Goal: Task Accomplishment & Management: Complete application form

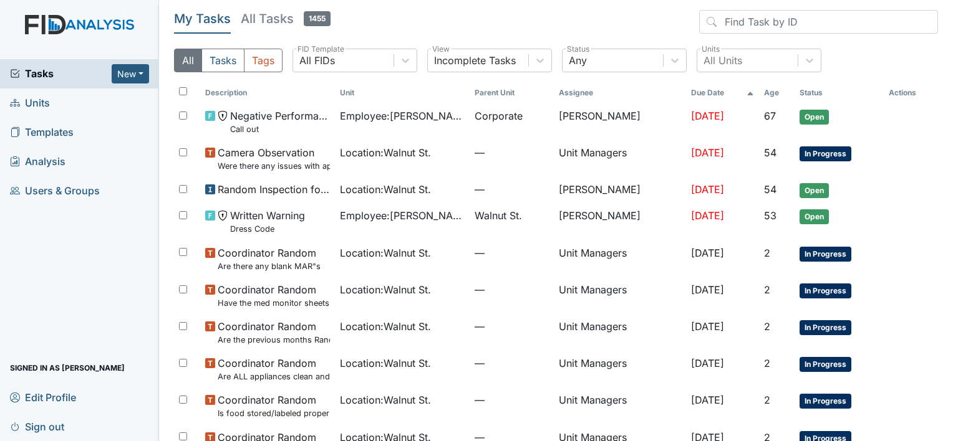
click at [47, 105] on span "Units" at bounding box center [30, 103] width 40 height 19
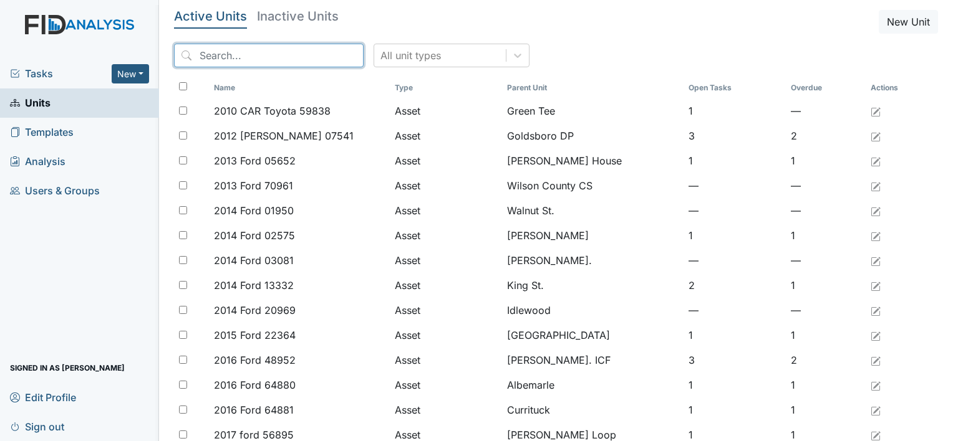
click at [289, 57] on input "search" at bounding box center [269, 56] width 190 height 24
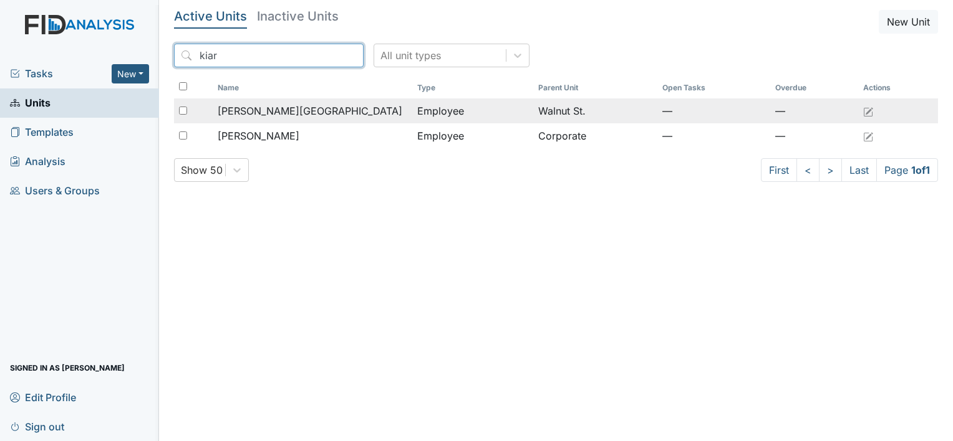
type input "kiar"
click at [271, 107] on span "[PERSON_NAME][GEOGRAPHIC_DATA]" at bounding box center [310, 111] width 185 height 15
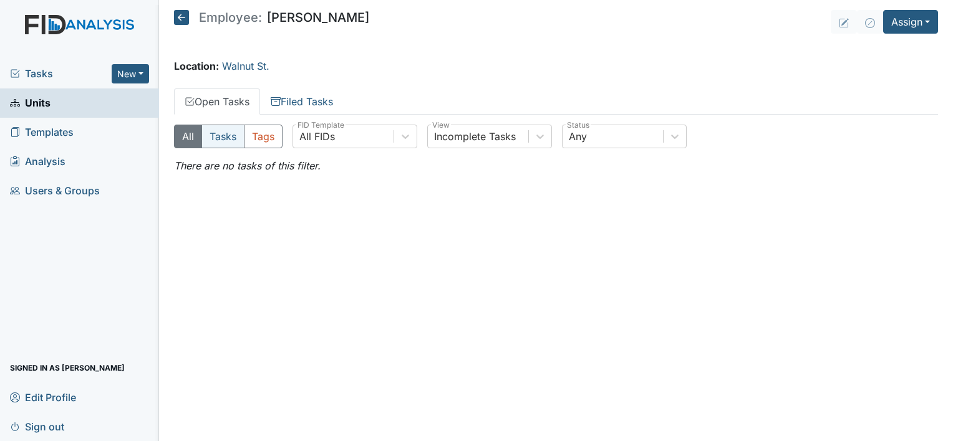
click at [231, 130] on button "Tasks" at bounding box center [222, 137] width 43 height 24
click at [195, 135] on button "All" at bounding box center [188, 137] width 28 height 24
click at [140, 75] on button "New" at bounding box center [130, 73] width 37 height 19
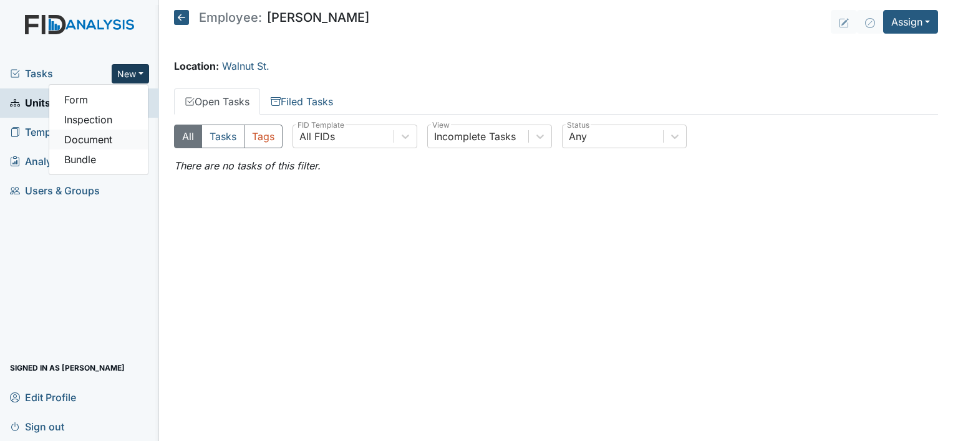
click at [105, 135] on link "Document" at bounding box center [98, 140] width 99 height 20
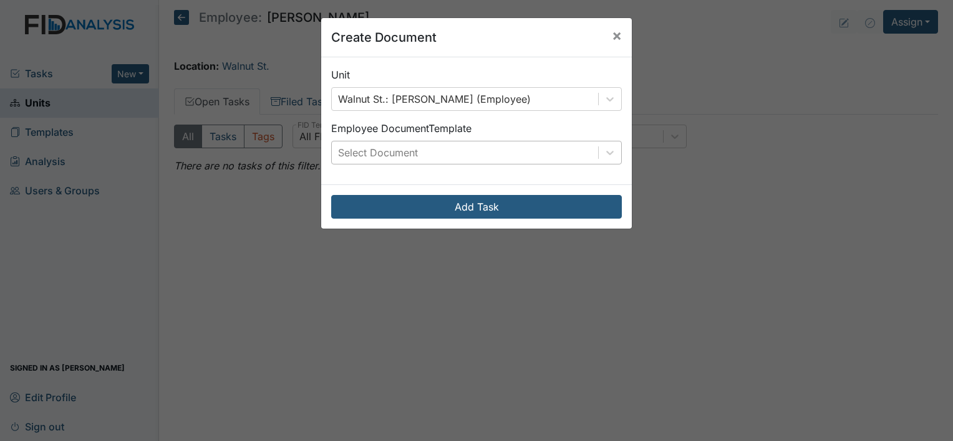
click at [386, 153] on div "Select Document" at bounding box center [378, 152] width 80 height 15
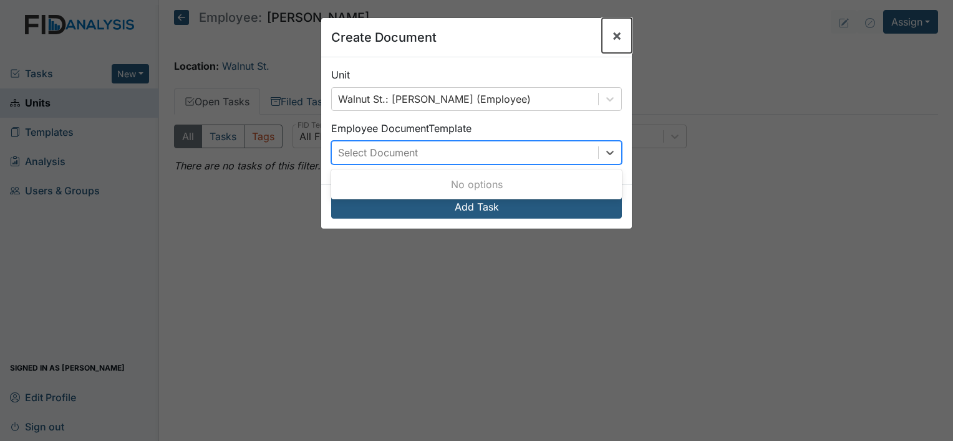
click at [615, 39] on span "×" at bounding box center [617, 35] width 10 height 18
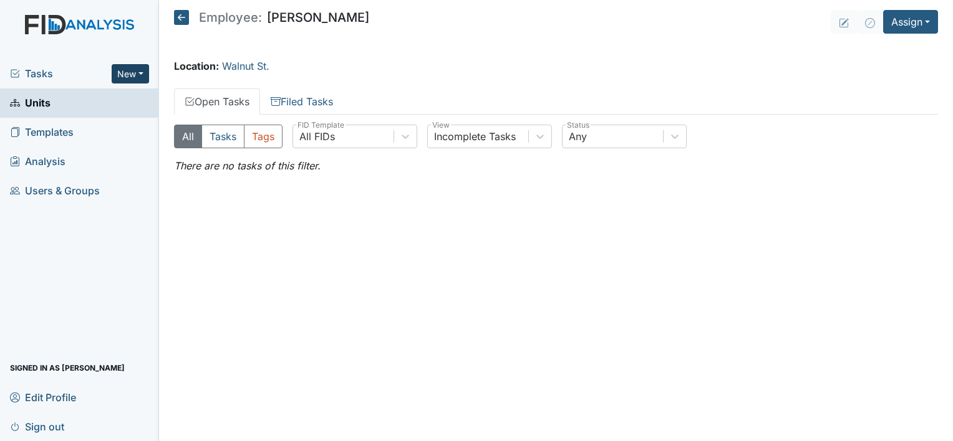
click at [132, 72] on button "New" at bounding box center [130, 73] width 37 height 19
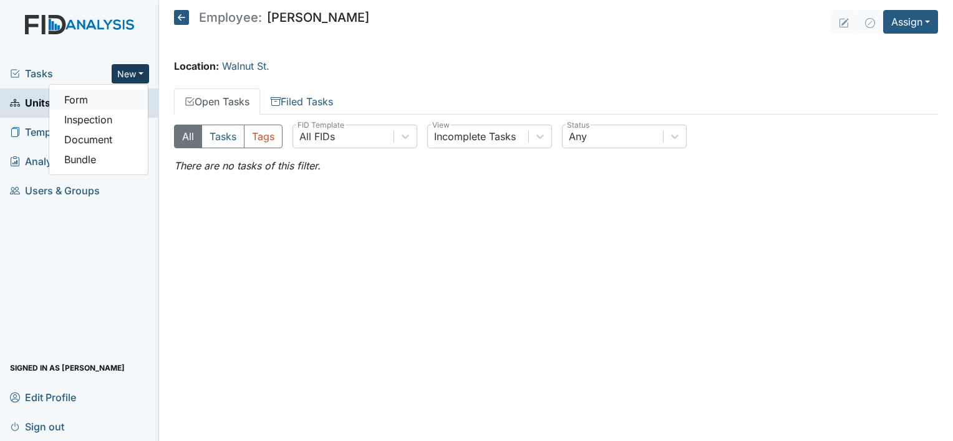
click at [102, 105] on link "Form" at bounding box center [98, 100] width 99 height 20
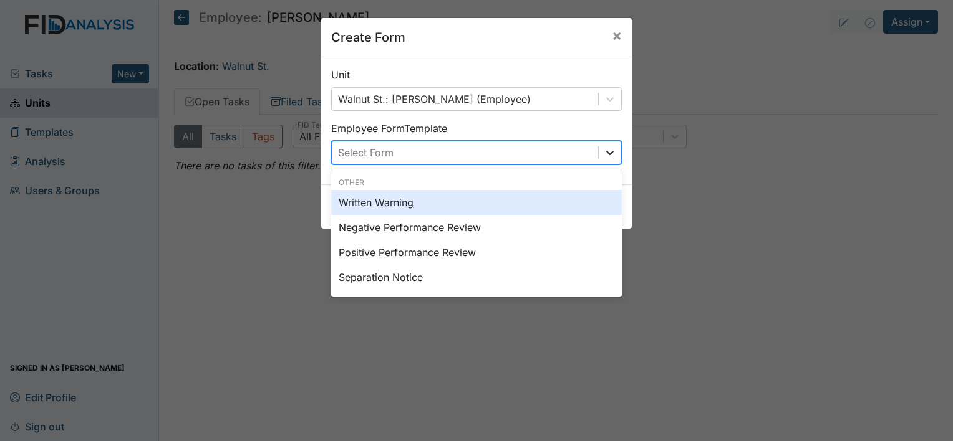
click at [604, 152] on icon at bounding box center [610, 153] width 12 height 12
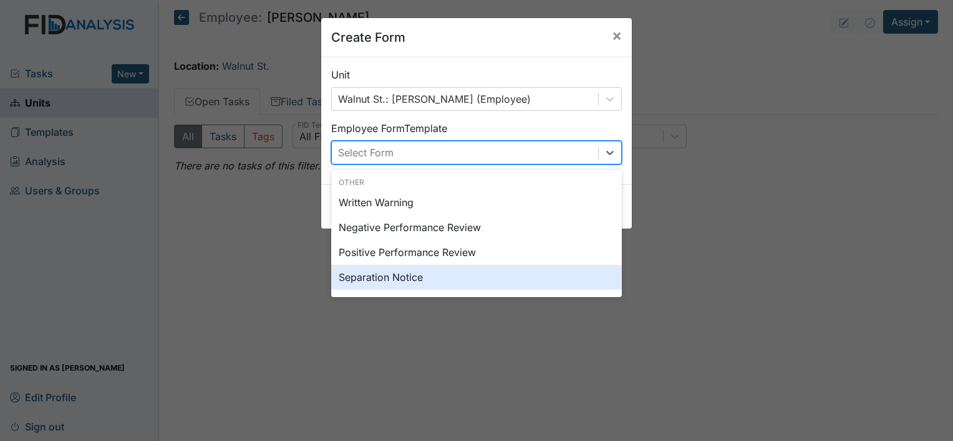
click at [463, 277] on div "Separation Notice" at bounding box center [476, 277] width 291 height 25
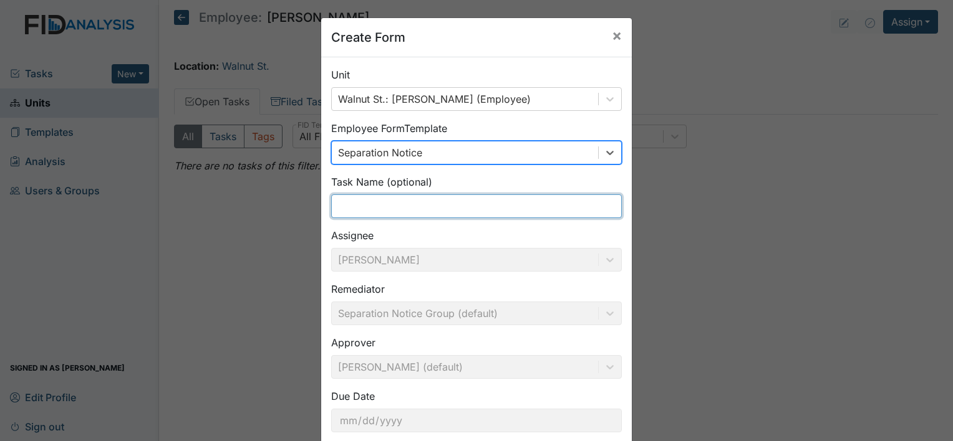
click at [508, 197] on input "text" at bounding box center [476, 207] width 291 height 24
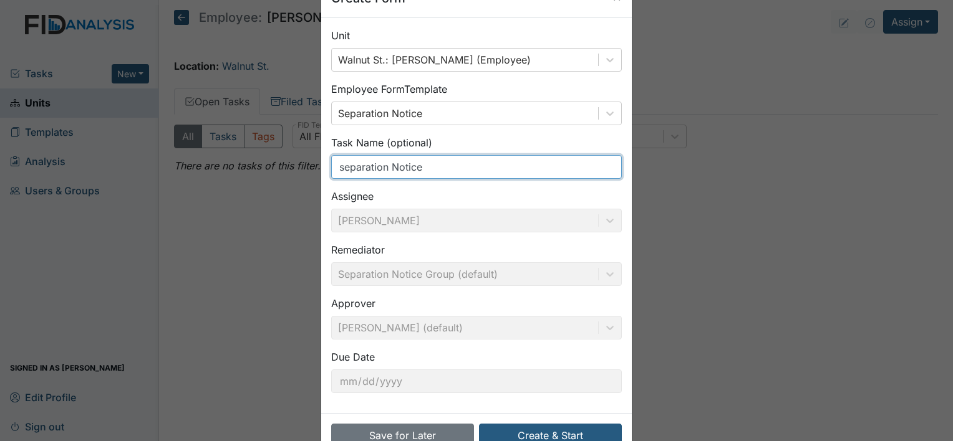
scroll to position [72, 0]
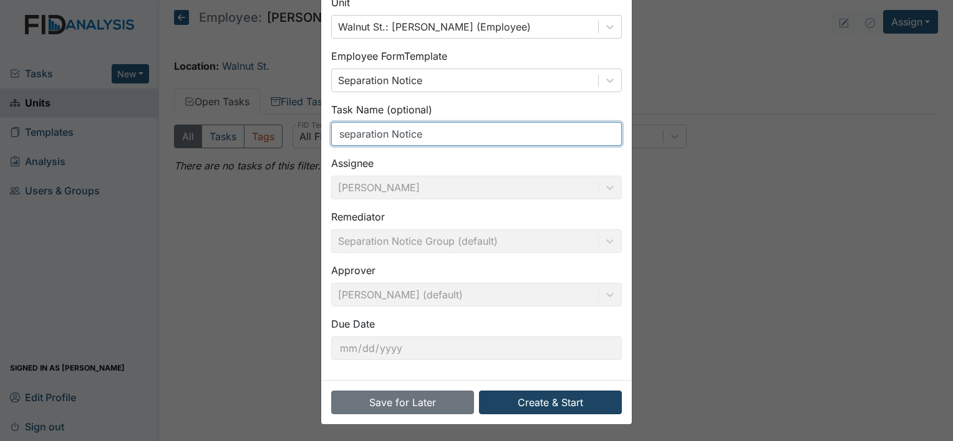
type input "separation Notice"
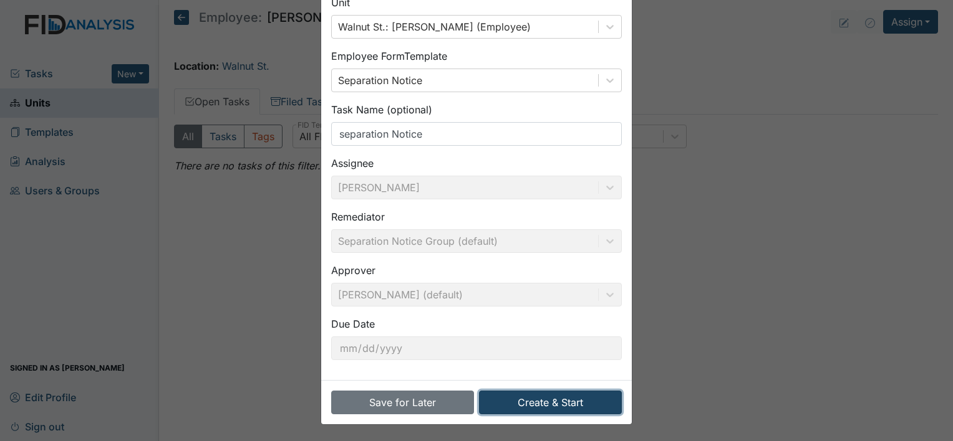
click at [585, 398] on button "Create & Start" at bounding box center [550, 403] width 143 height 24
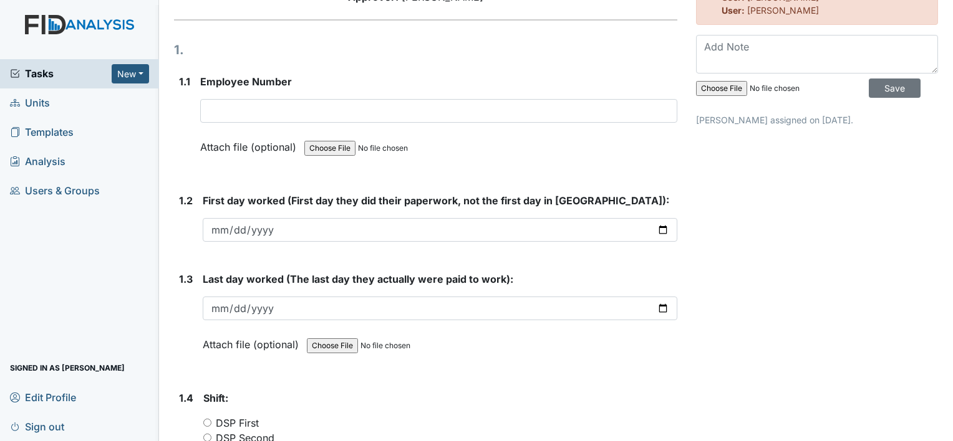
scroll to position [171, 0]
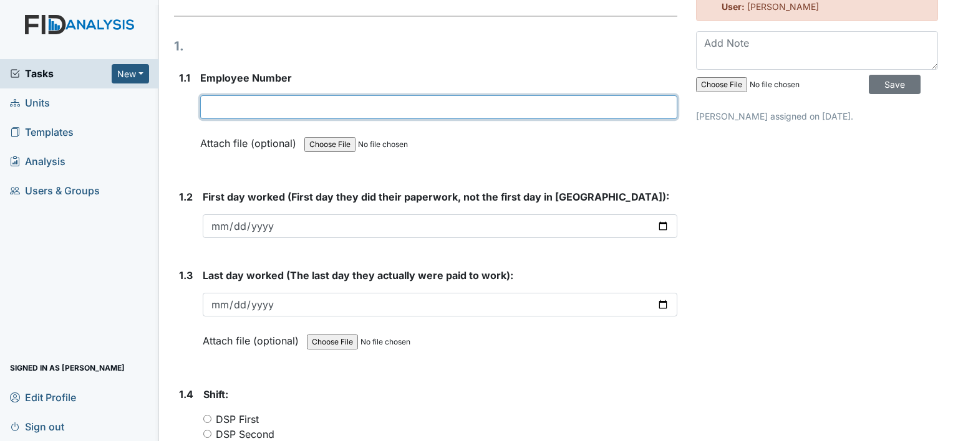
click at [219, 114] on input "text" at bounding box center [438, 107] width 477 height 24
type input "10299"
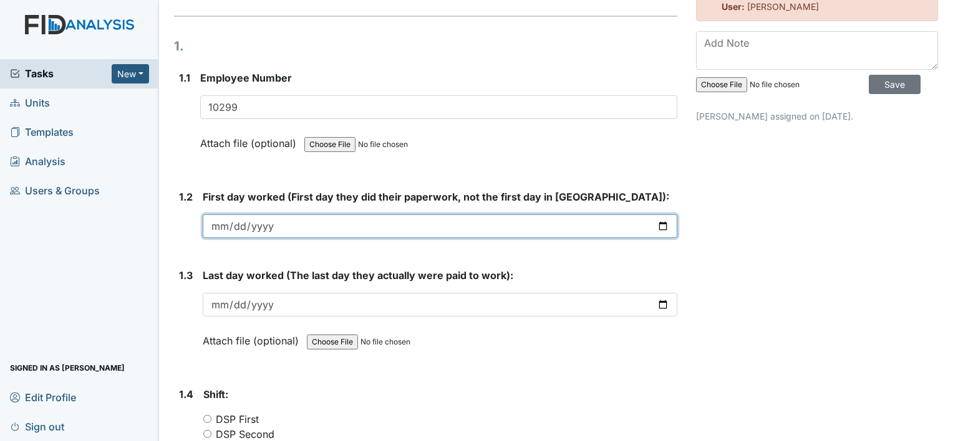
click at [228, 224] on input "date" at bounding box center [440, 226] width 474 height 24
type input "2025-06-30"
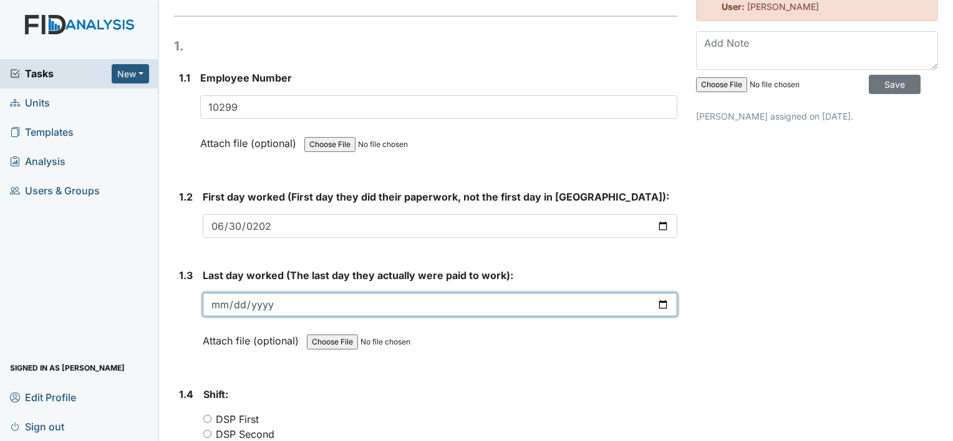
click at [224, 304] on input "date" at bounding box center [440, 305] width 474 height 24
type input "2025-09-04"
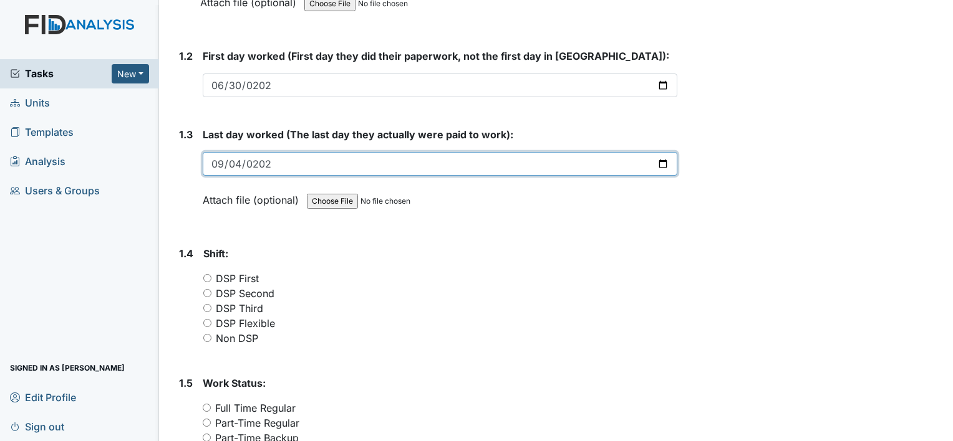
scroll to position [395, 0]
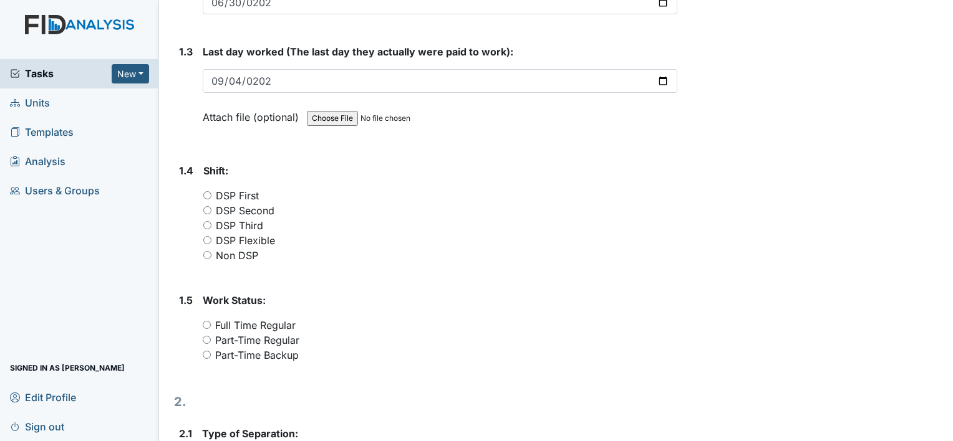
click at [208, 208] on input "DSP Second" at bounding box center [207, 210] width 8 height 8
radio input "true"
click at [207, 341] on input "Part-Time Regular" at bounding box center [207, 340] width 8 height 8
radio input "true"
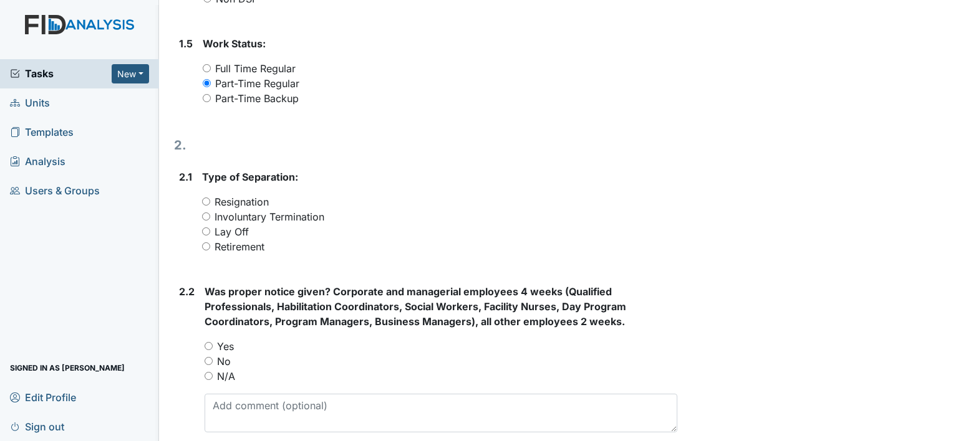
scroll to position [702, 0]
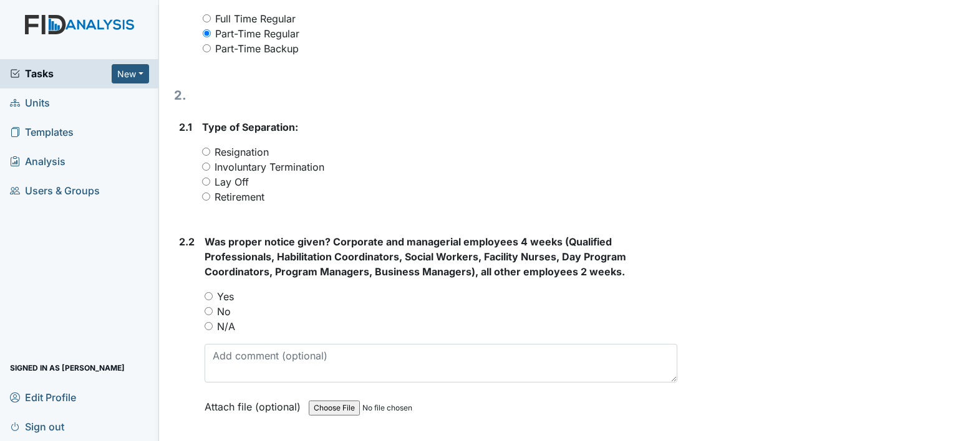
click at [208, 151] on input "Resignation" at bounding box center [206, 152] width 8 height 8
radio input "true"
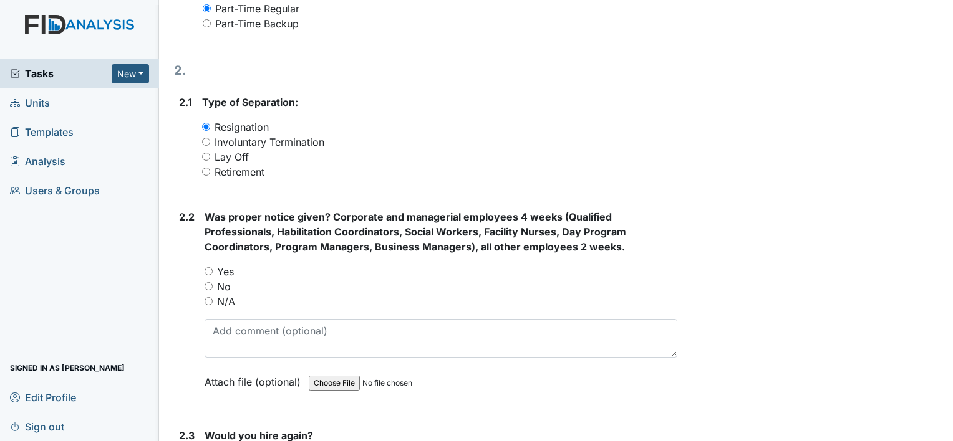
scroll to position [777, 0]
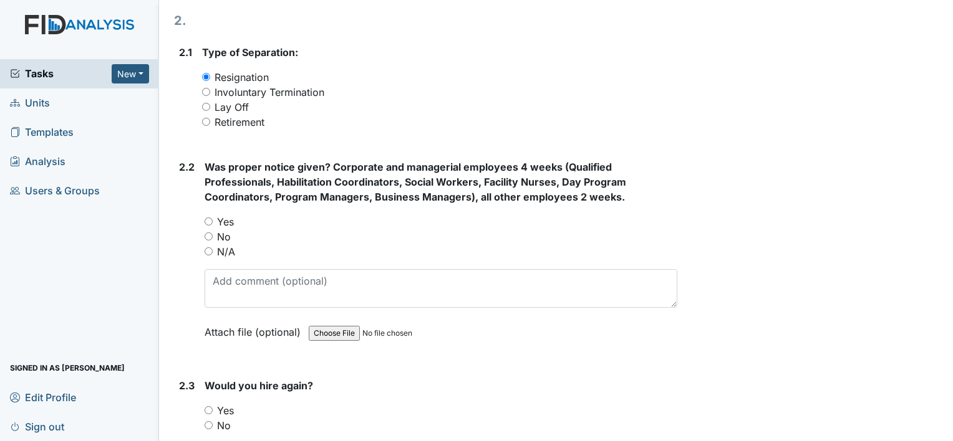
click at [209, 236] on input "No" at bounding box center [209, 237] width 8 height 8
radio input "true"
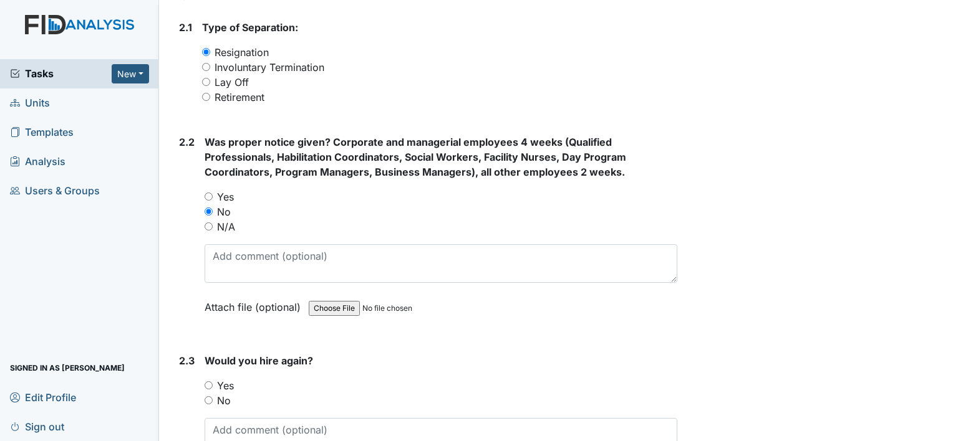
scroll to position [910, 0]
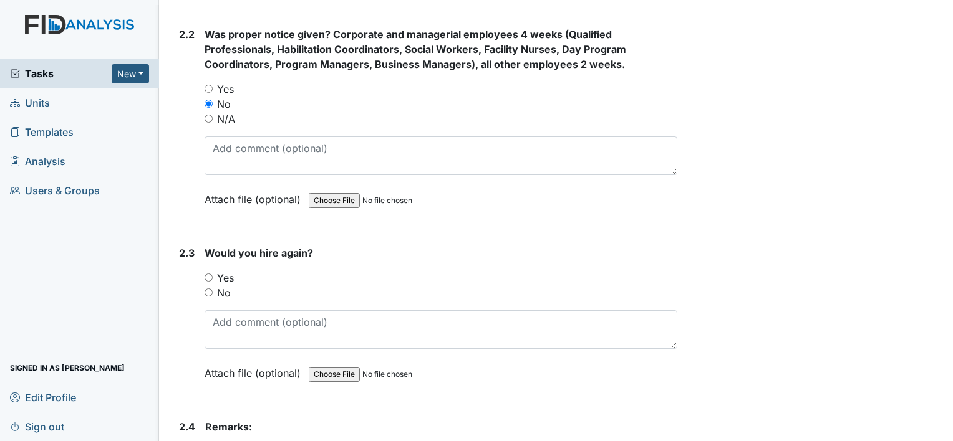
click at [205, 289] on input "No" at bounding box center [209, 293] width 8 height 8
radio input "true"
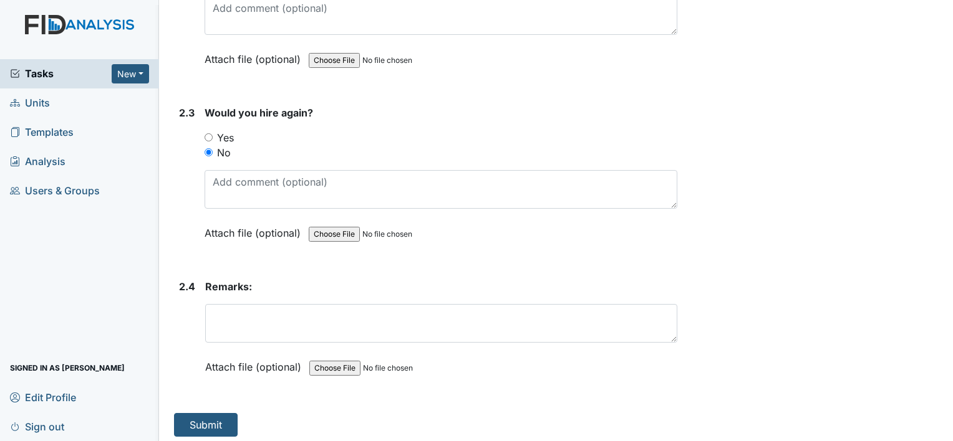
scroll to position [1052, 0]
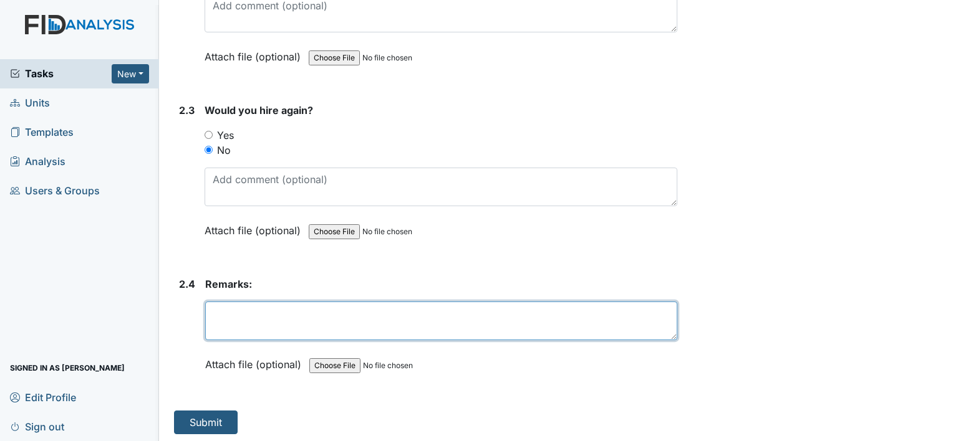
click at [372, 320] on textarea at bounding box center [441, 321] width 472 height 39
type textarea "s"
type textarea "Staff gave no notice and didn't complete her shift."
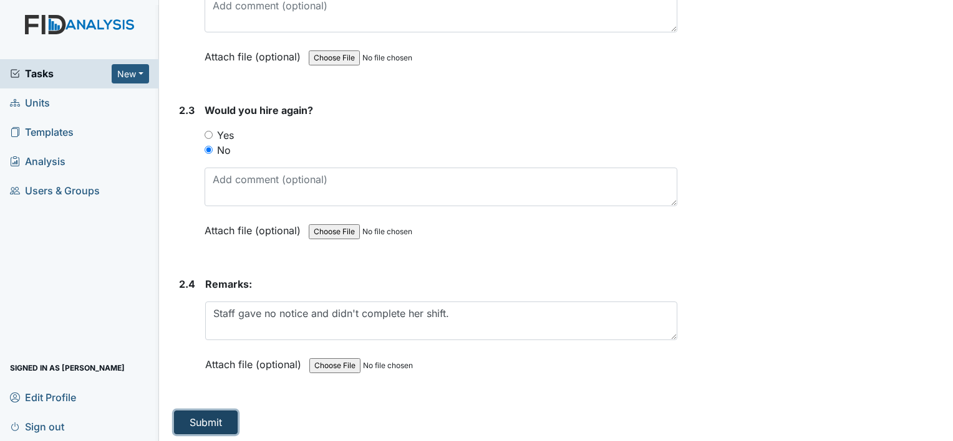
click at [200, 416] on button "Submit" at bounding box center [206, 423] width 64 height 24
